Goal: Task Accomplishment & Management: Use online tool/utility

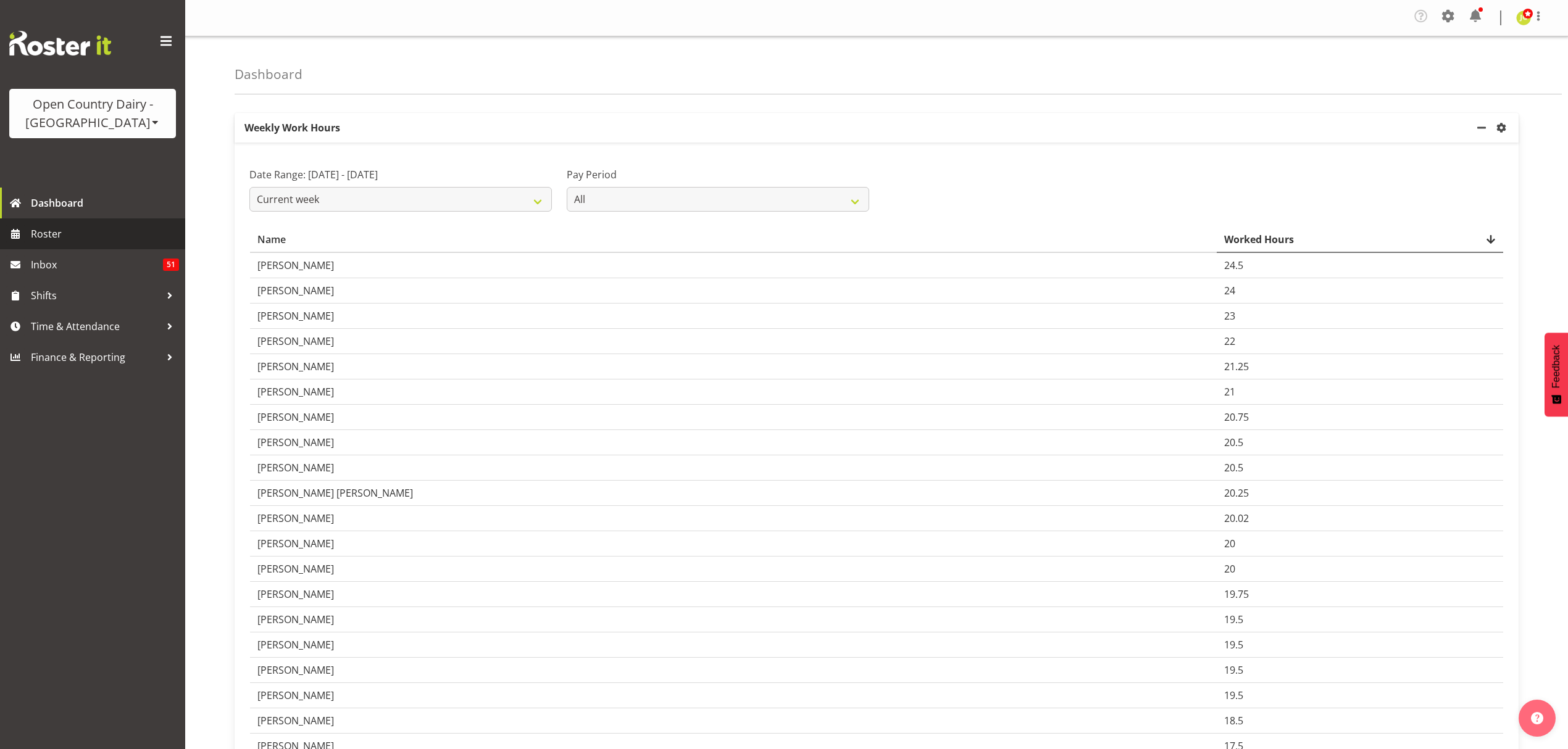
click at [99, 237] on span "Roster" at bounding box center [105, 234] width 148 height 19
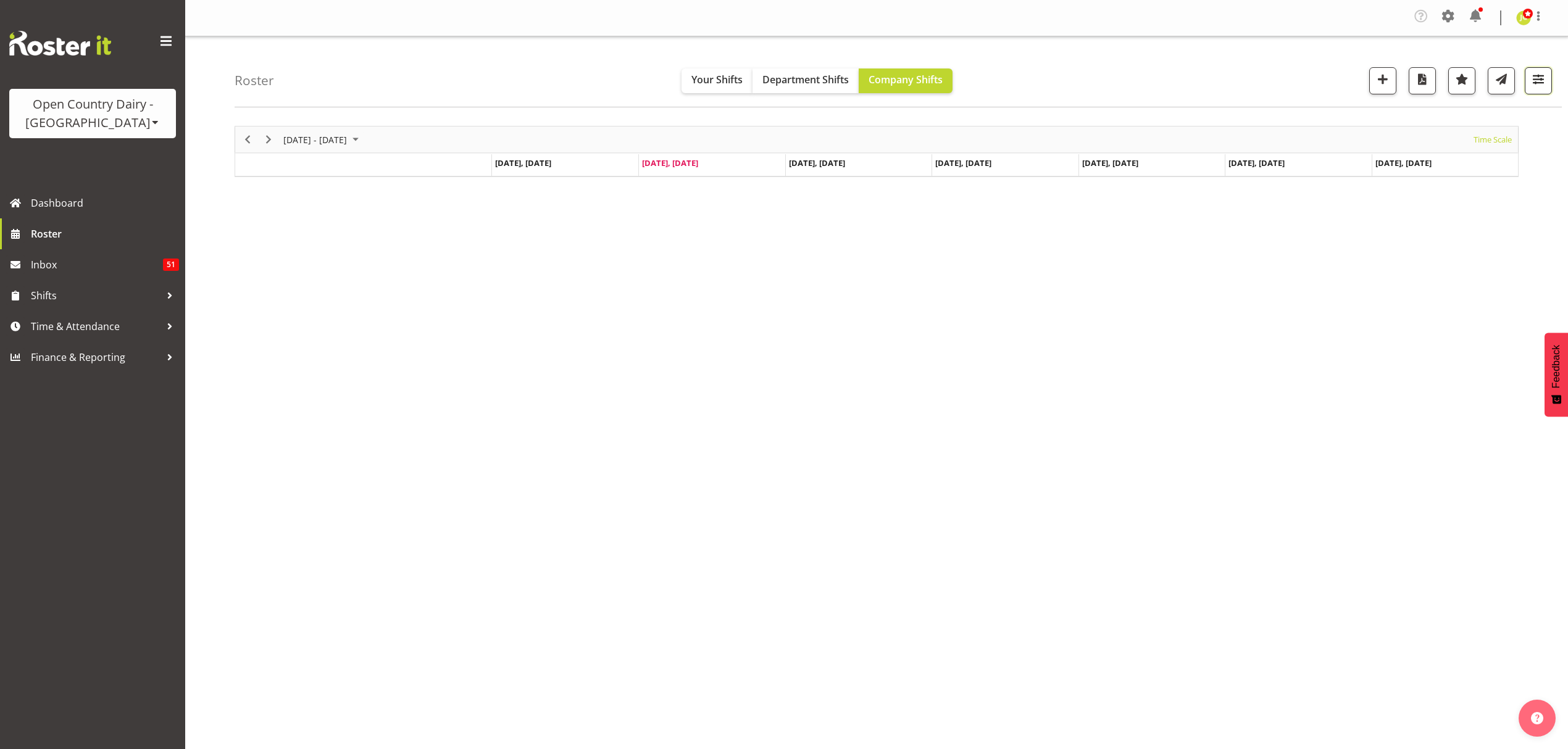
click at [1546, 90] on button "button" at bounding box center [1538, 81] width 27 height 27
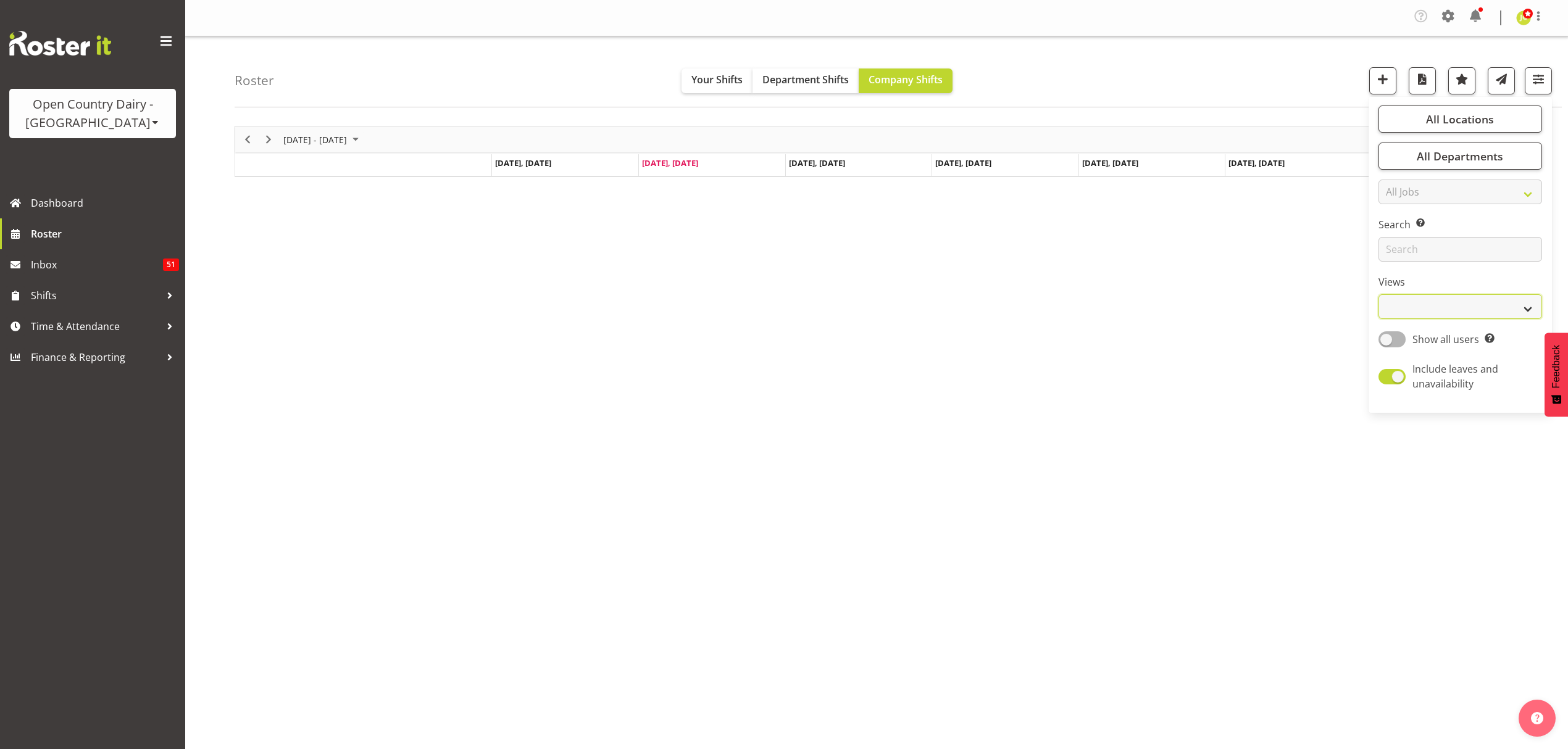
drag, startPoint x: 1487, startPoint y: 306, endPoint x: 1482, endPoint y: 316, distance: 11.2
click at [1487, 306] on select "Staff Role Shift - Horizontal Shift - Vertical Staff - Location" at bounding box center [1460, 306] width 163 height 25
select select "shift"
click at [1378, 294] on select "Staff Role Shift - Horizontal Shift - Vertical Staff - Location" at bounding box center [1460, 306] width 163 height 25
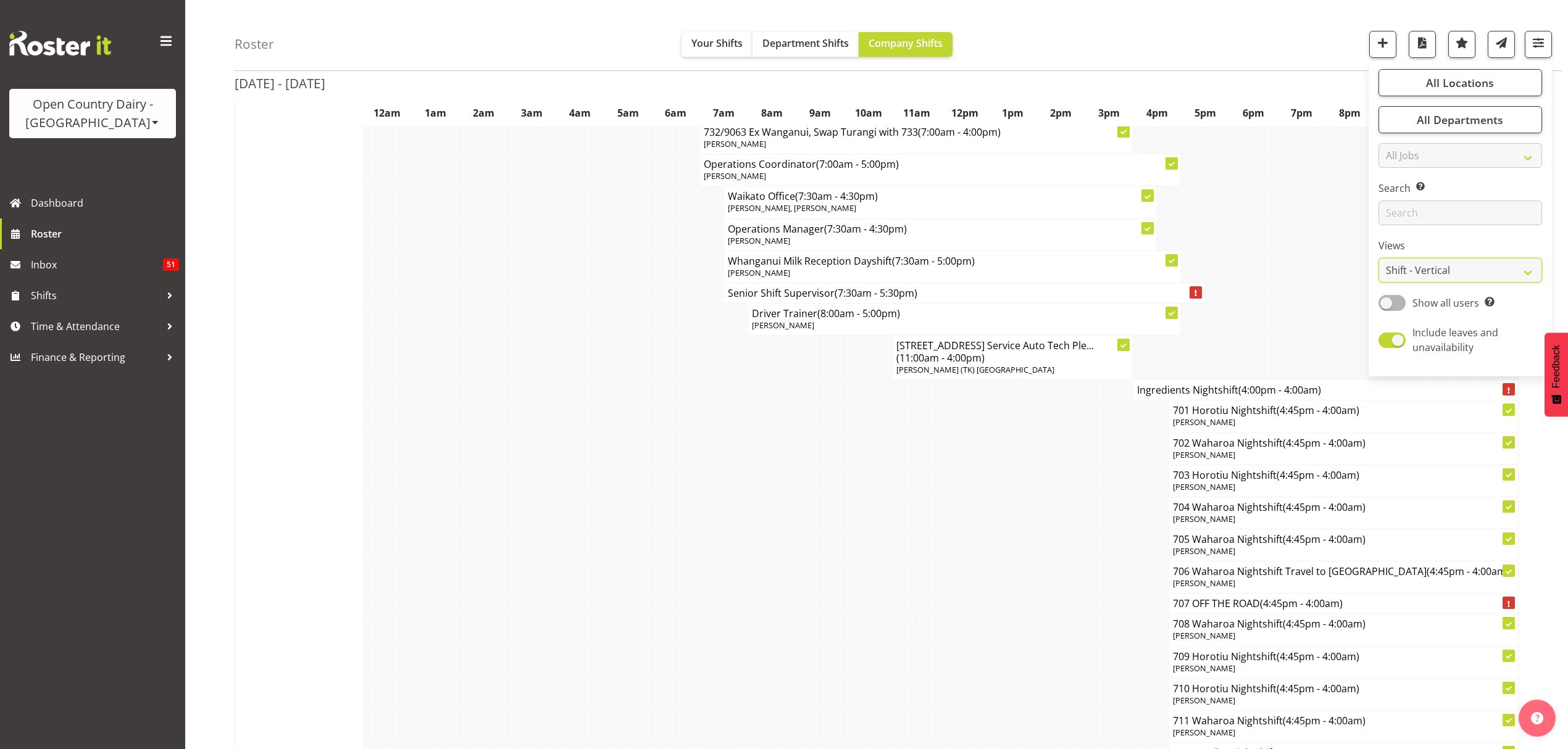
scroll to position [3455, 0]
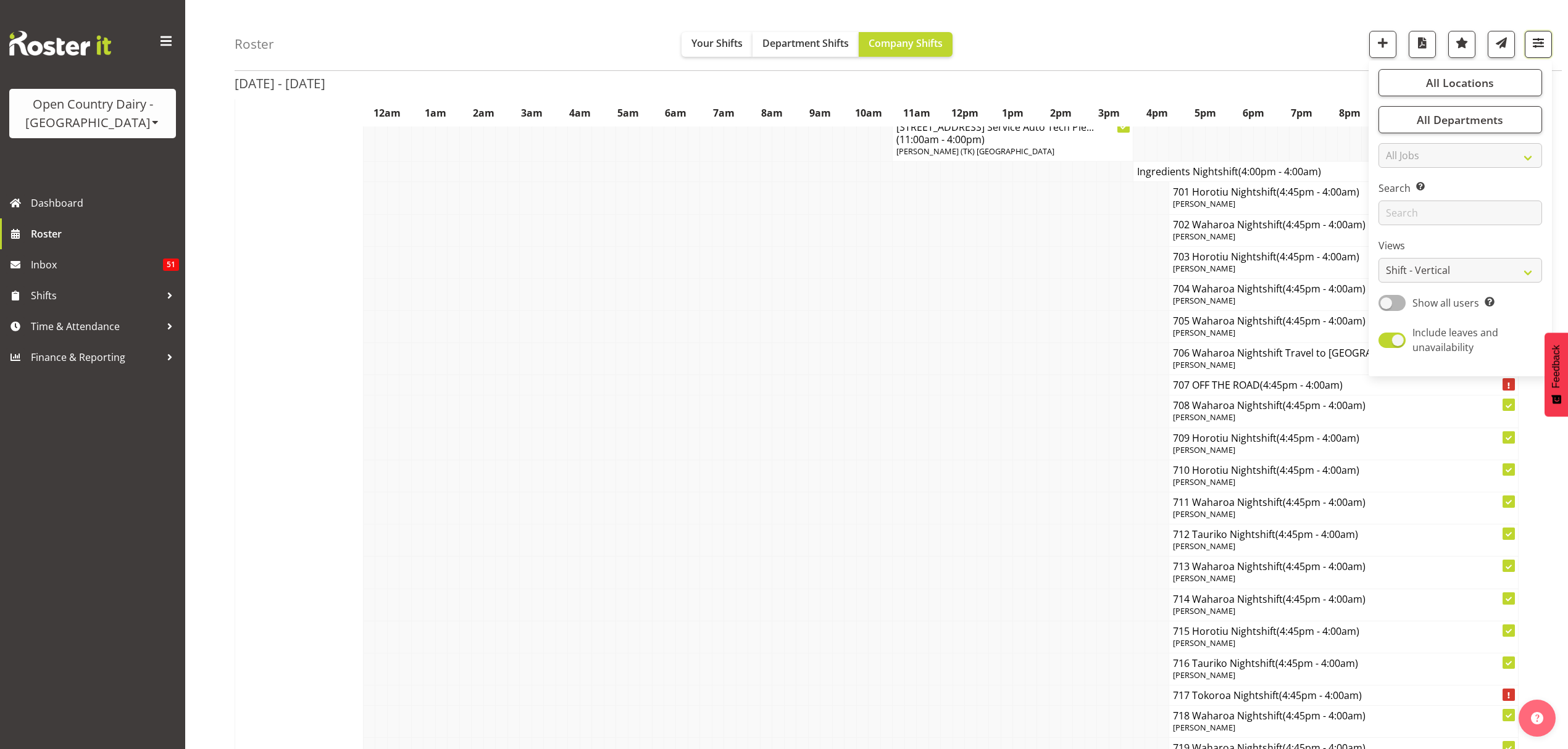
click at [1532, 50] on span "button" at bounding box center [1538, 42] width 16 height 16
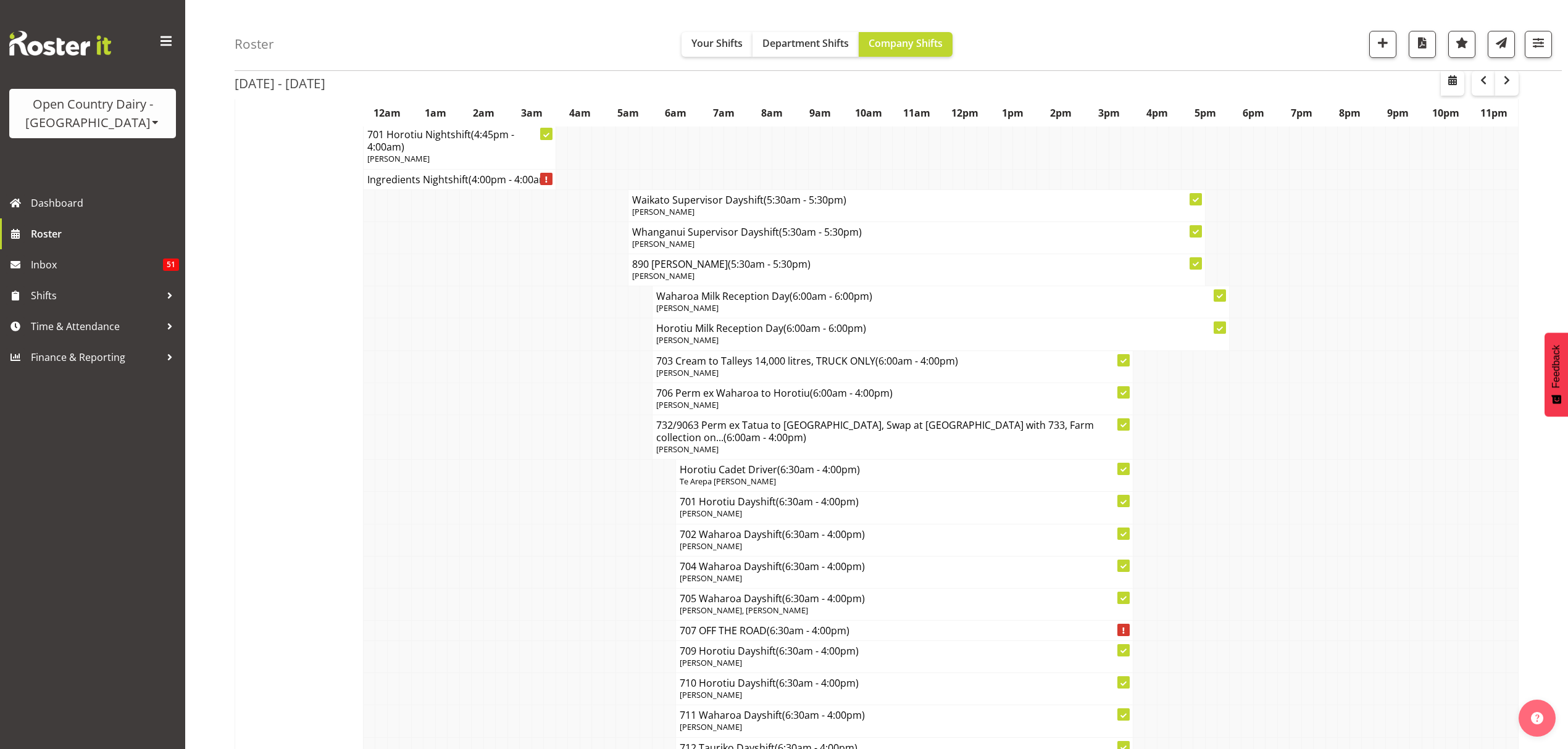
scroll to position [6334, 0]
